Goal: Information Seeking & Learning: Check status

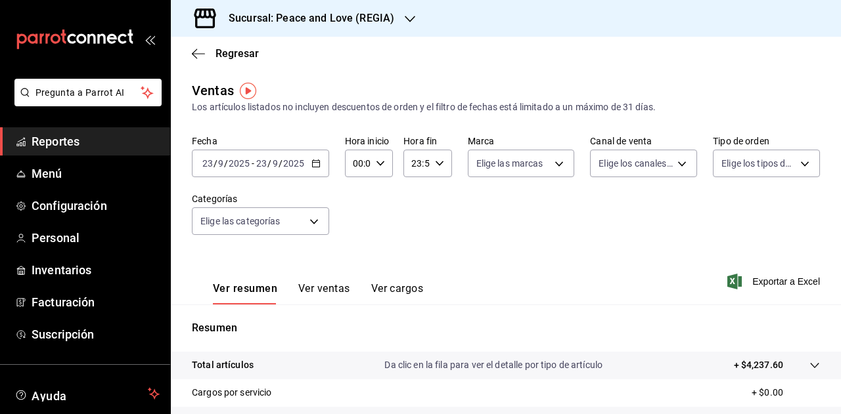
click at [364, 23] on h3 "Sucursal: Peace and Love (REGIA)" at bounding box center [306, 19] width 176 height 16
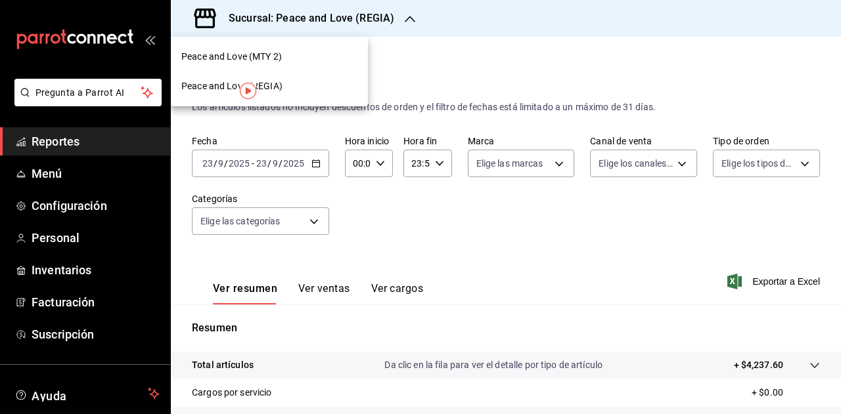
click at [321, 51] on div "Peace and Love (MTY 2)" at bounding box center [269, 57] width 176 height 14
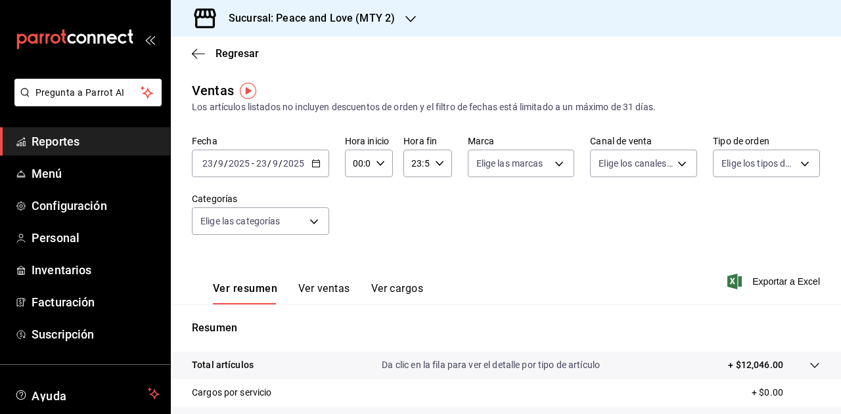
click at [335, 27] on div "Sucursal: Peace and Love (MTY 2)" at bounding box center [301, 18] width 240 height 37
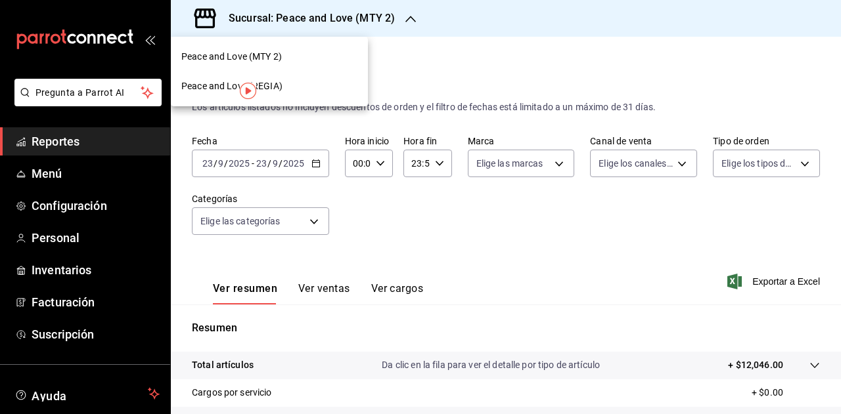
click at [305, 94] on div "Peace and Love (REGIA)" at bounding box center [269, 87] width 197 height 30
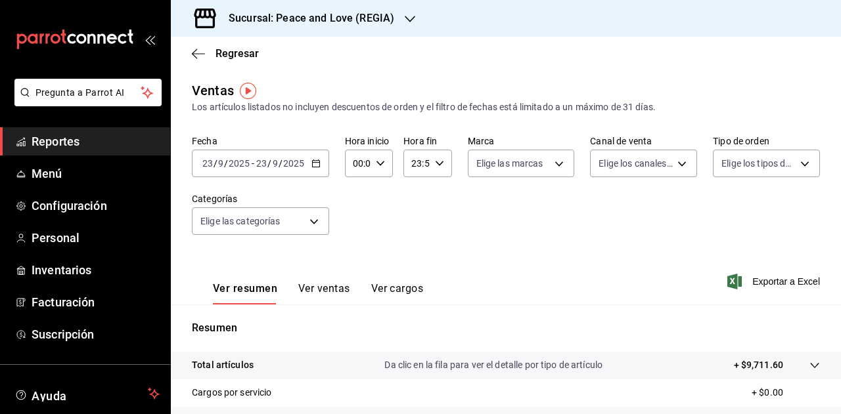
click at [345, 22] on h3 "Sucursal: Peace and Love (REGIA)" at bounding box center [306, 19] width 176 height 16
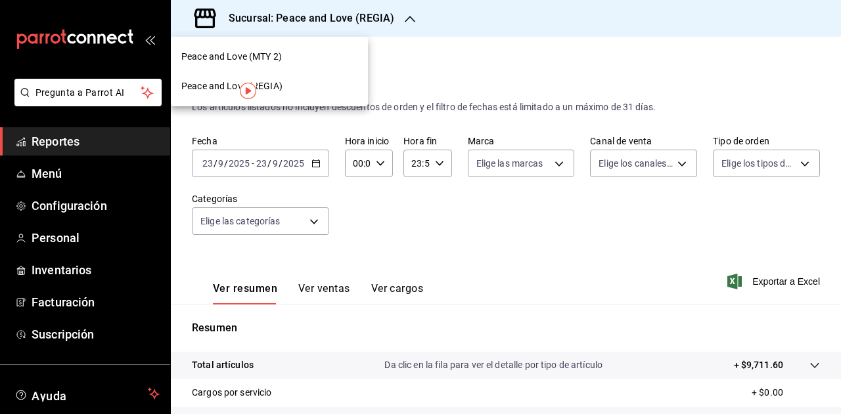
click at [262, 53] on span "Peace and Love (MTY 2)" at bounding box center [231, 57] width 100 height 14
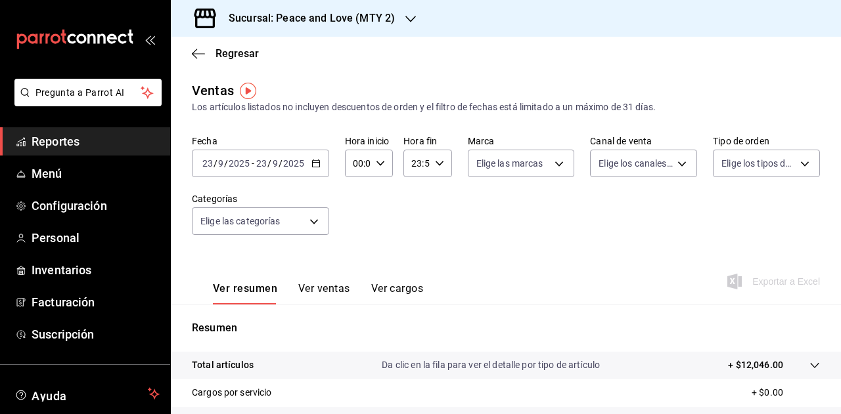
click at [337, 296] on button "Ver ventas" at bounding box center [324, 293] width 52 height 22
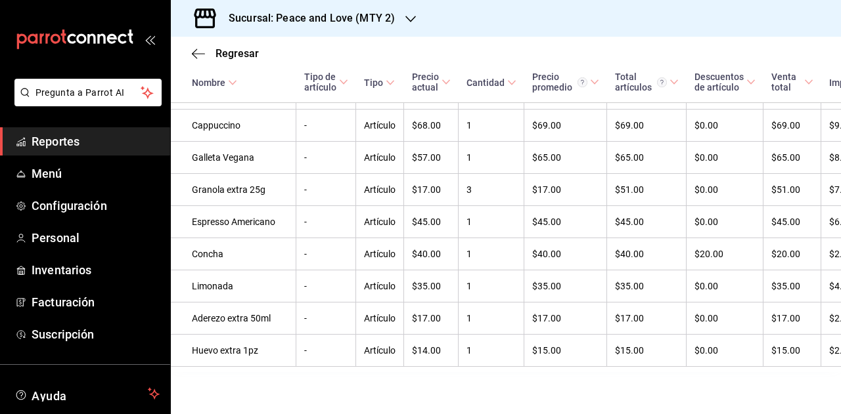
scroll to position [1887, 0]
click at [232, 55] on span "Regresar" at bounding box center [236, 53] width 43 height 12
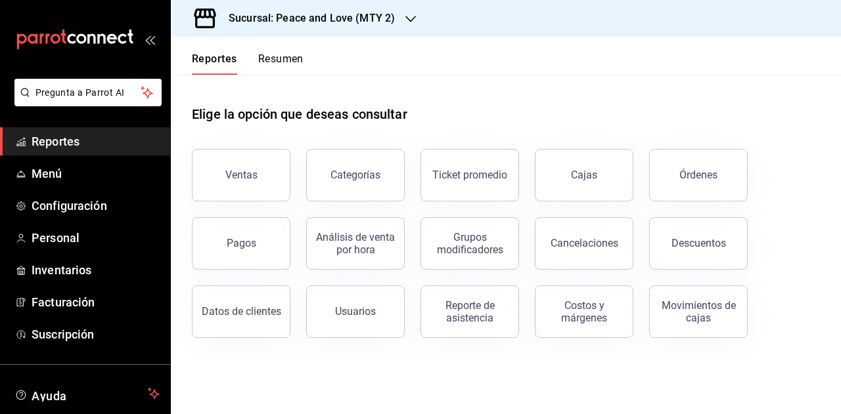
click at [373, 13] on h3 "Sucursal: Peace and Love (MTY 2)" at bounding box center [306, 19] width 177 height 16
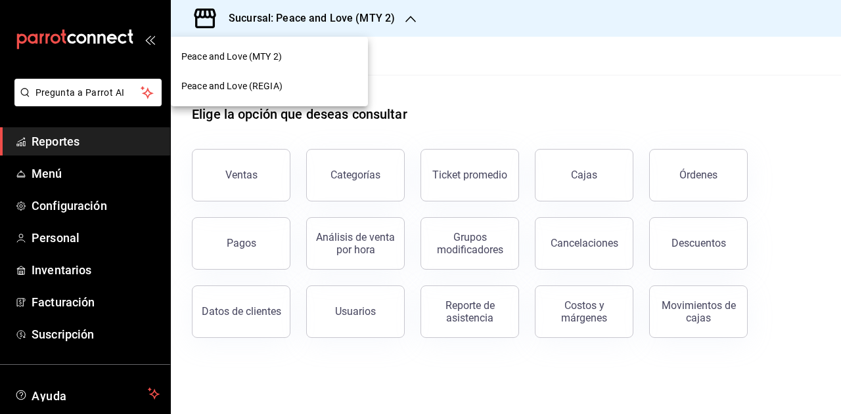
click at [309, 89] on div "Peace and Love (REGIA)" at bounding box center [269, 86] width 176 height 14
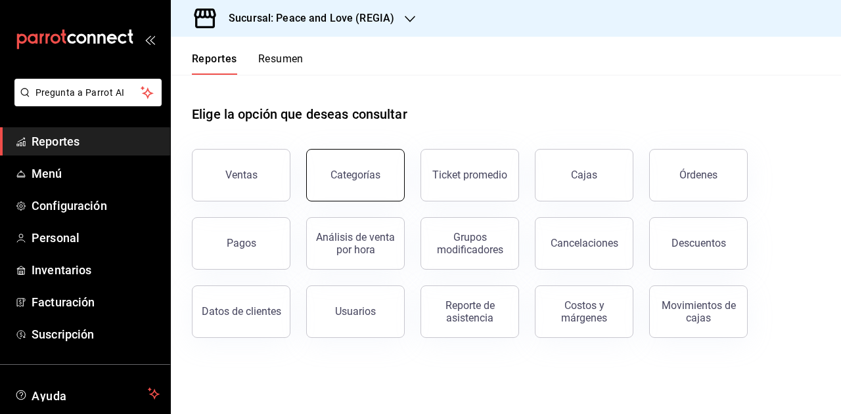
click at [336, 181] on button "Categorías" at bounding box center [355, 175] width 99 height 53
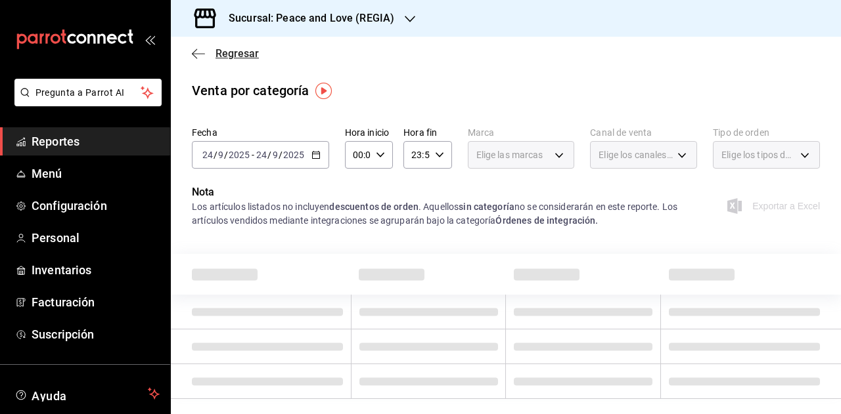
click at [196, 55] on icon "button" at bounding box center [198, 54] width 13 height 12
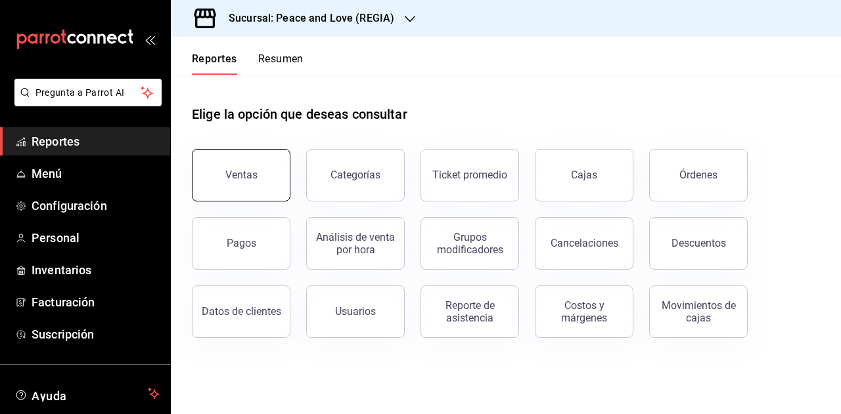
click at [242, 173] on div "Ventas" at bounding box center [241, 175] width 32 height 12
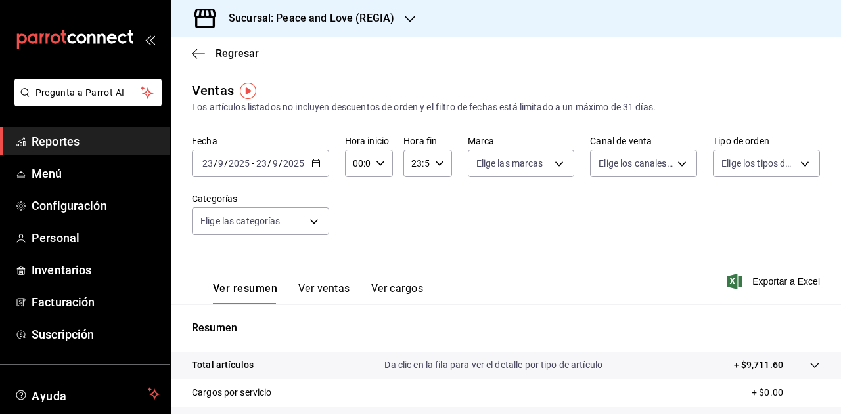
click at [327, 286] on button "Ver ventas" at bounding box center [324, 293] width 52 height 22
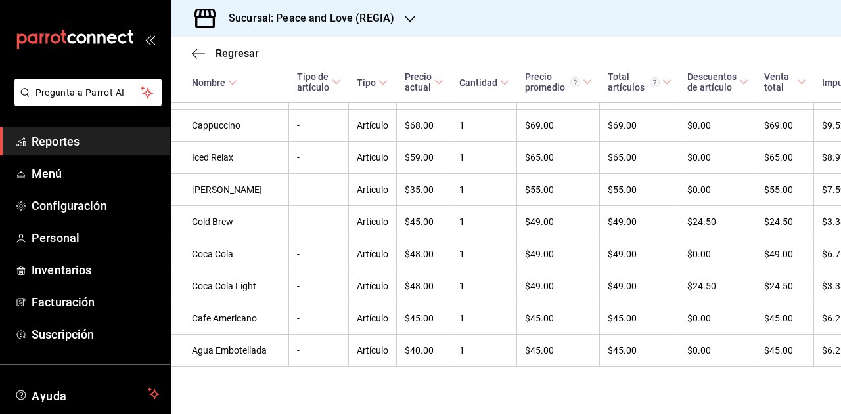
scroll to position [1376, 0]
click at [194, 62] on div "Regresar" at bounding box center [506, 53] width 670 height 33
click at [194, 58] on icon "button" at bounding box center [198, 54] width 13 height 12
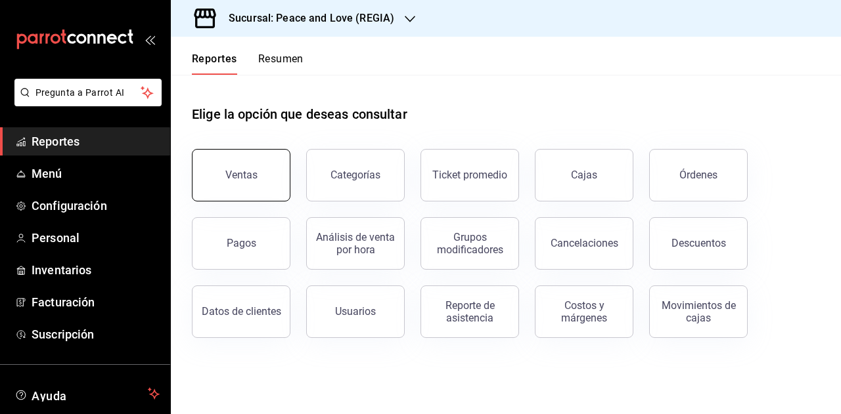
click at [222, 164] on button "Ventas" at bounding box center [241, 175] width 99 height 53
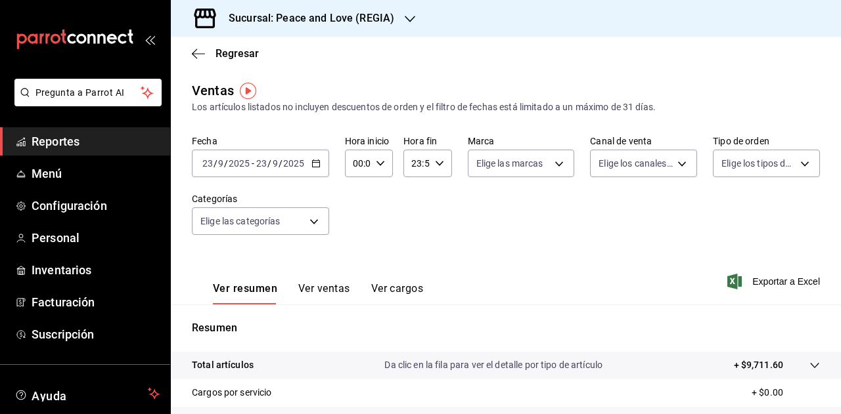
click at [273, 154] on div "2025-09-23 23 / 9 / 2025 - 2025-09-23 23 / 9 / 2025" at bounding box center [260, 164] width 137 height 28
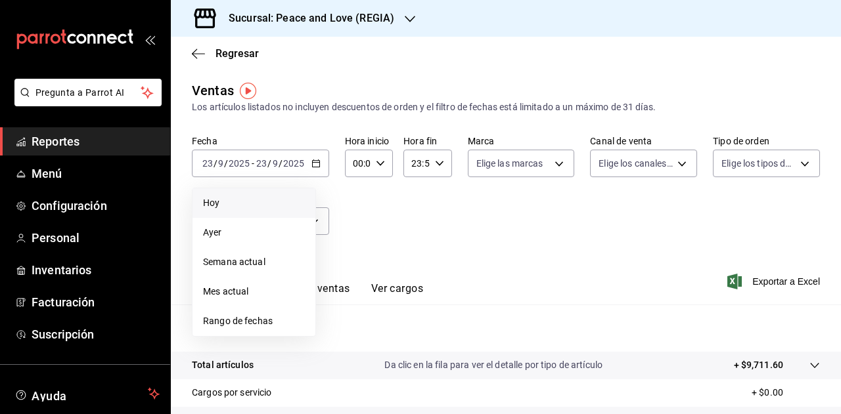
click at [217, 202] on span "Hoy" at bounding box center [254, 203] width 102 height 14
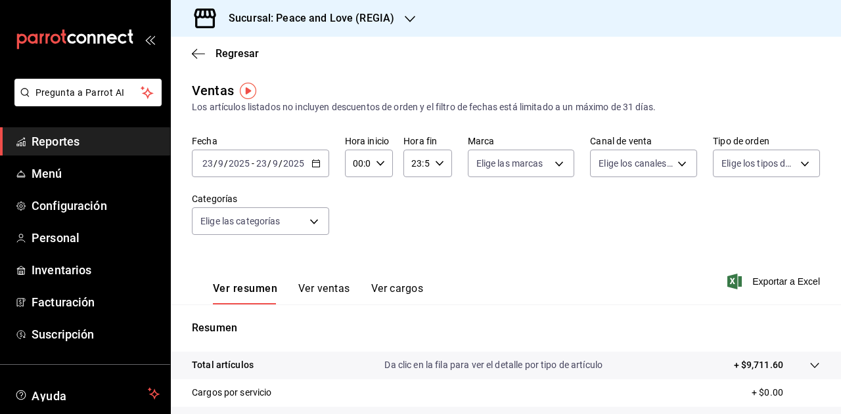
click at [144, 40] on icon "open_drawer_menu" at bounding box center [149, 39] width 11 height 11
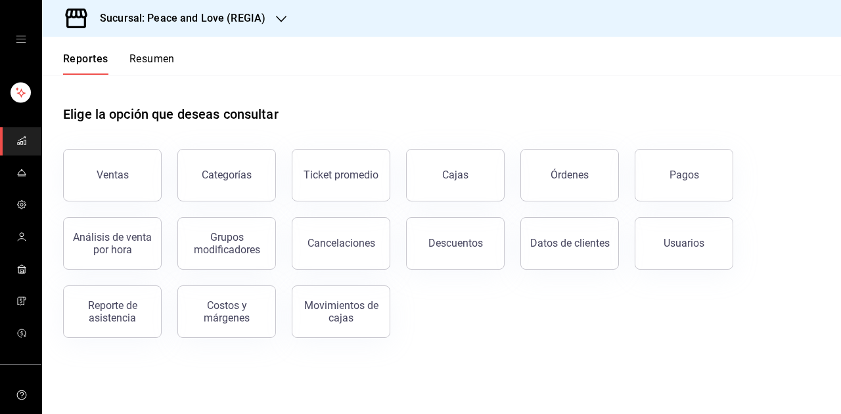
click at [89, 178] on button "Ventas" at bounding box center [112, 175] width 99 height 53
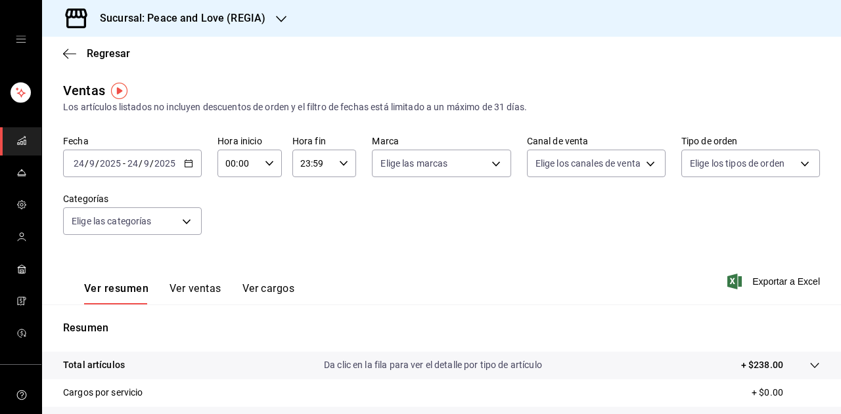
click at [267, 24] on div "Sucursal: Peace and Love (REGIA)" at bounding box center [172, 18] width 239 height 37
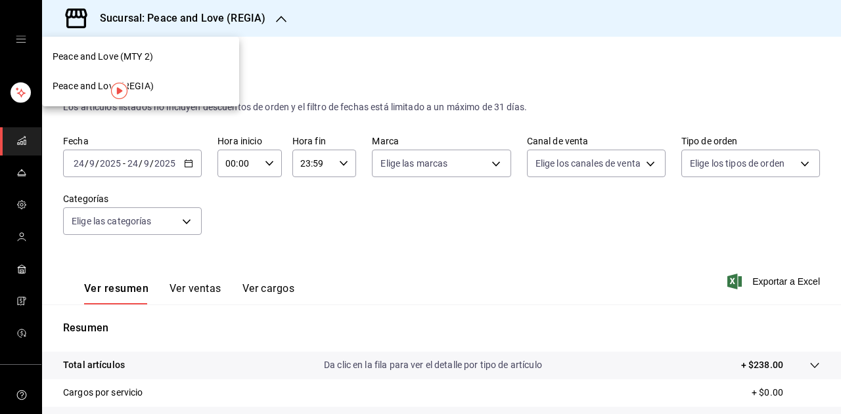
click at [175, 59] on div "Peace and Love (MTY 2)" at bounding box center [141, 57] width 176 height 14
